Goal: Navigation & Orientation: Find specific page/section

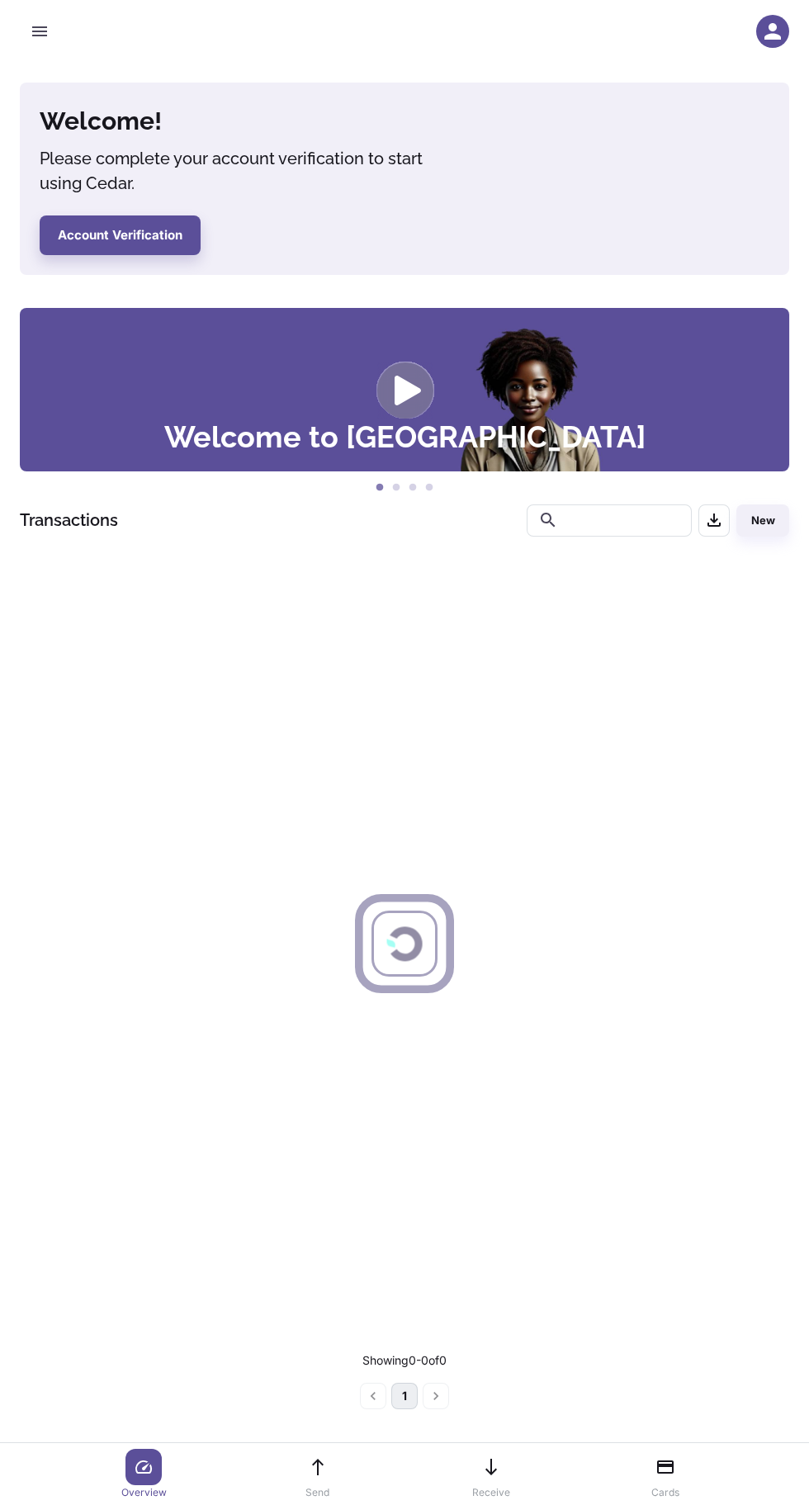
click at [766, 32] on icon "button" at bounding box center [772, 31] width 25 height 25
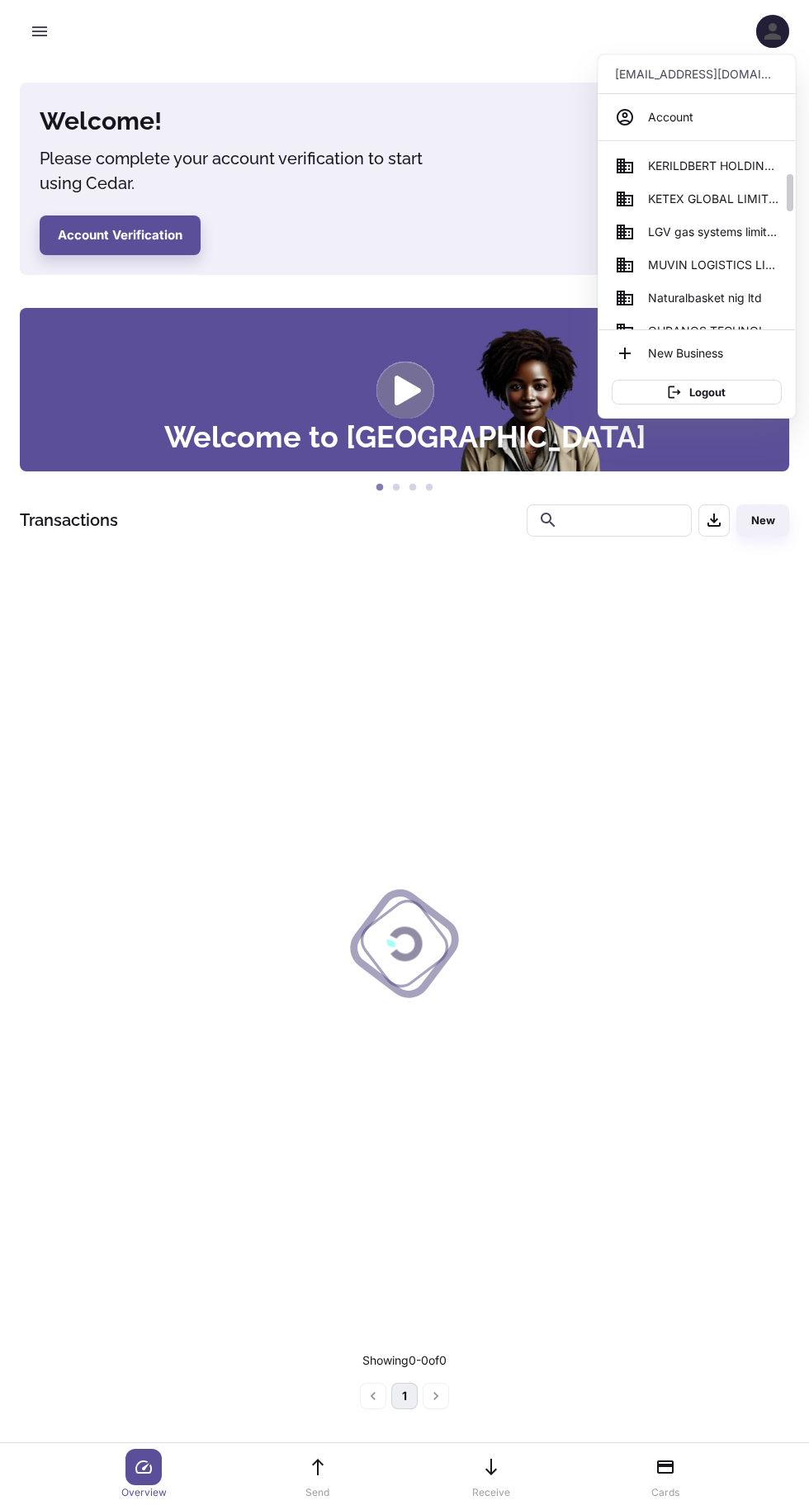
scroll to position [509, 0]
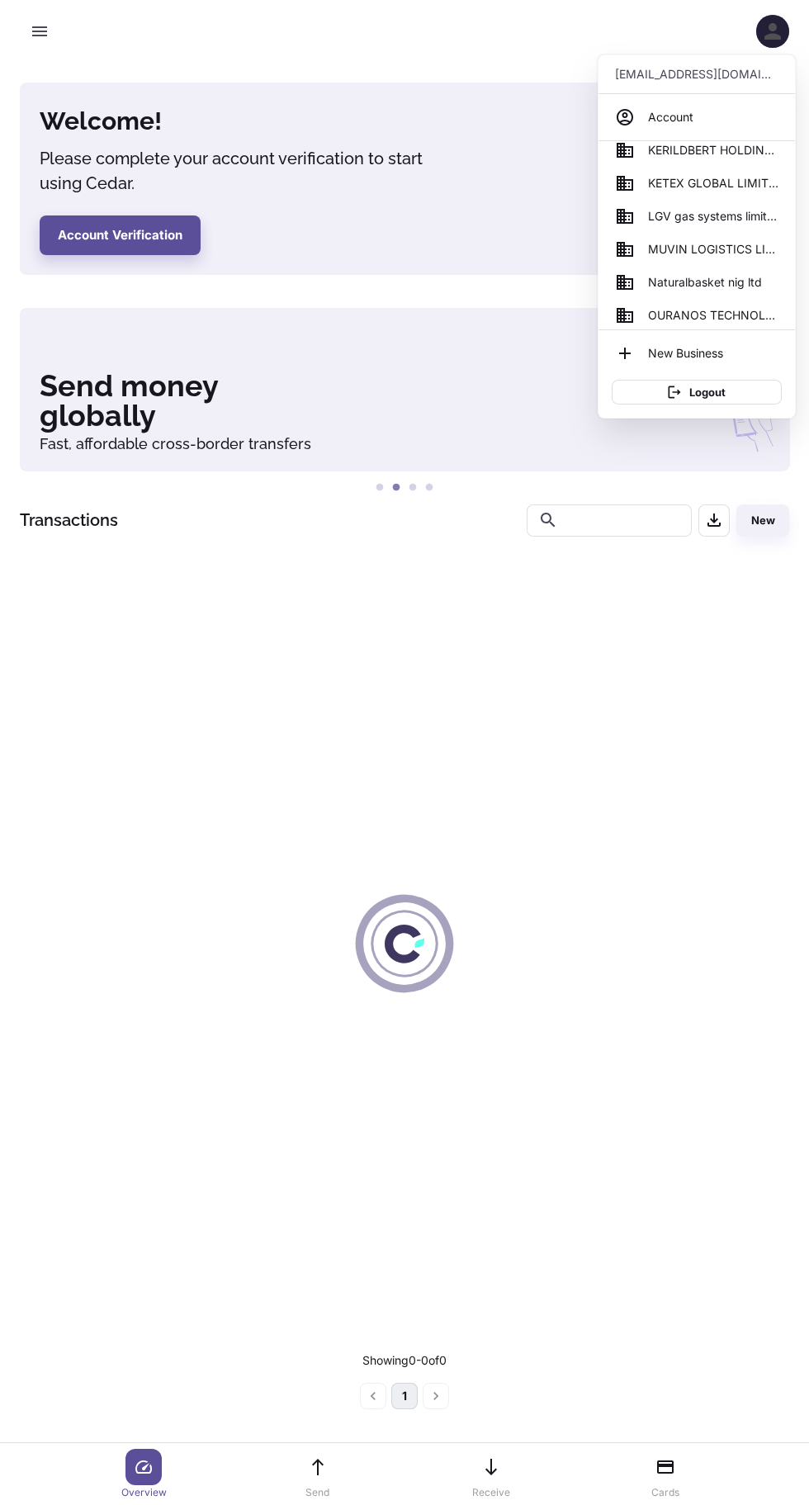
click at [663, 187] on span "KETEX GLOBAL LIMITED" at bounding box center [713, 183] width 130 height 18
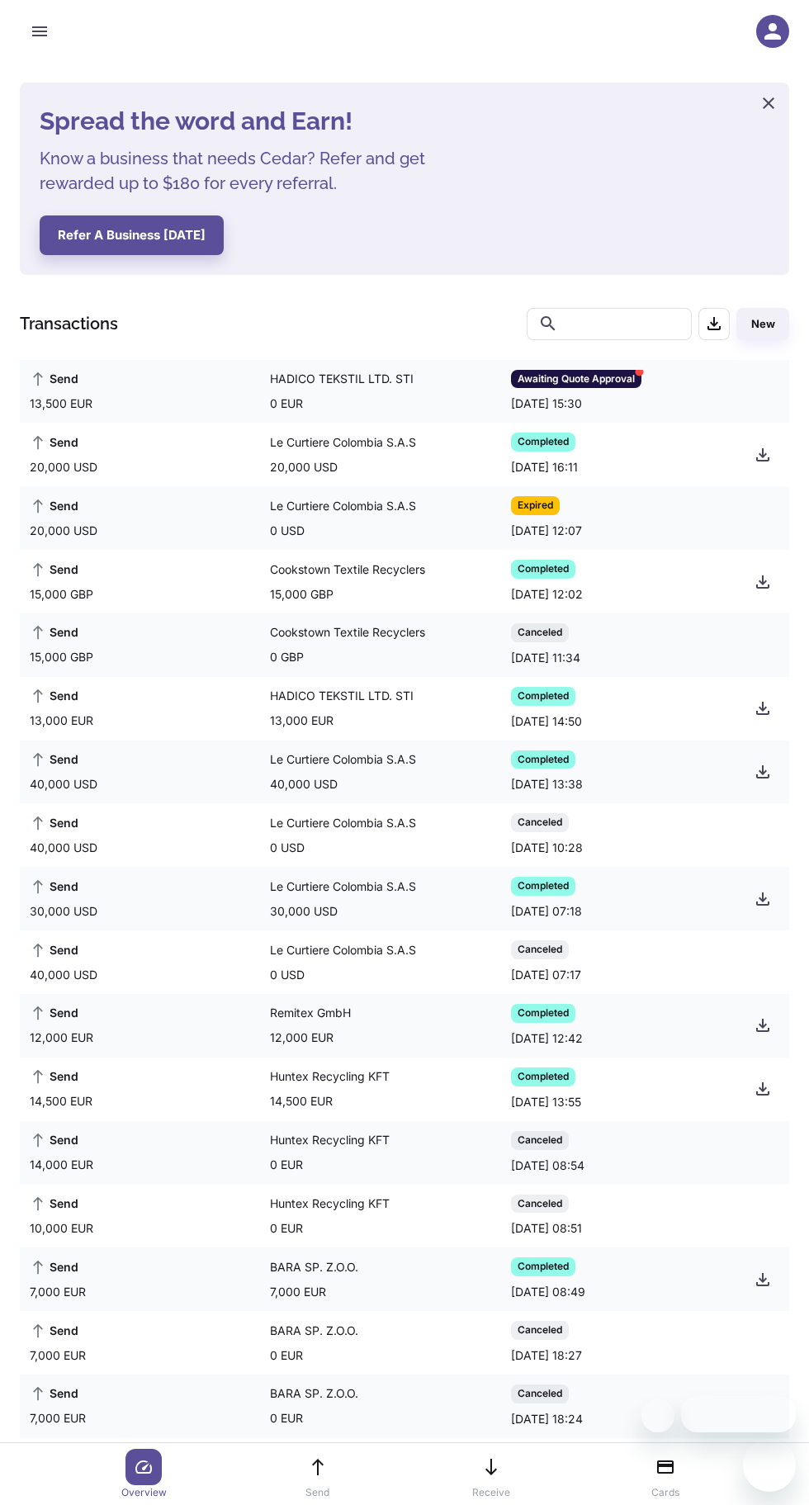
click at [324, 378] on div "HADICO TEKSTIL LTD. STI" at bounding box center [343, 379] width 147 height 18
